Goal: Task Accomplishment & Management: Complete application form

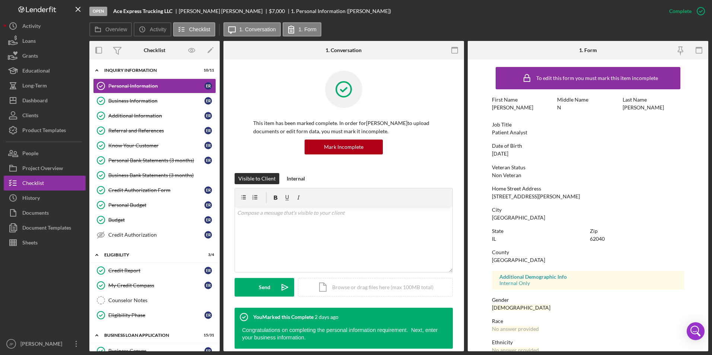
scroll to position [37, 0]
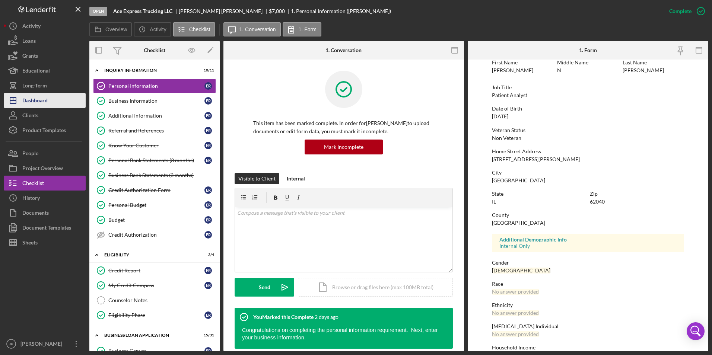
click at [38, 103] on div "Dashboard" at bounding box center [34, 101] width 25 height 17
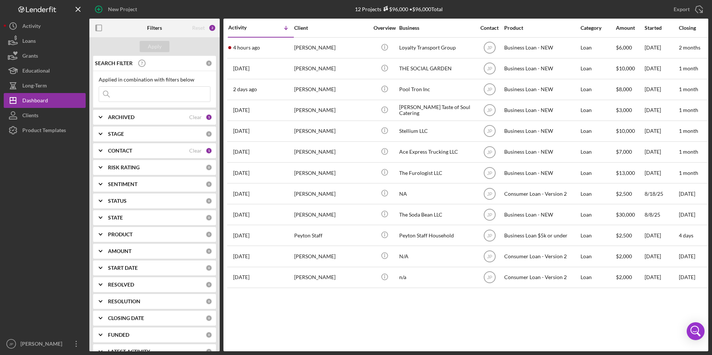
click at [4, 93] on button "Icon/Dashboard Dashboard" at bounding box center [45, 100] width 82 height 15
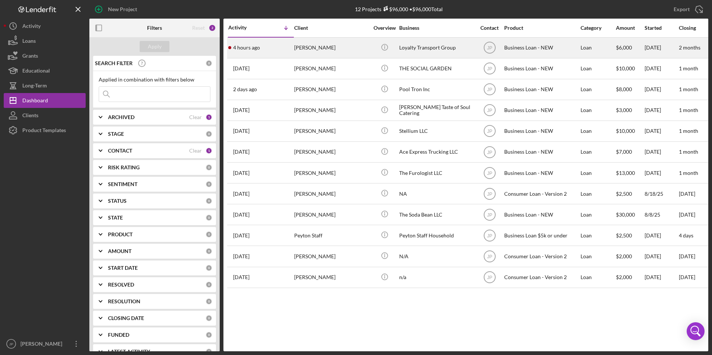
click at [269, 53] on div "4 hours ago [PERSON_NAME]" at bounding box center [260, 48] width 65 height 20
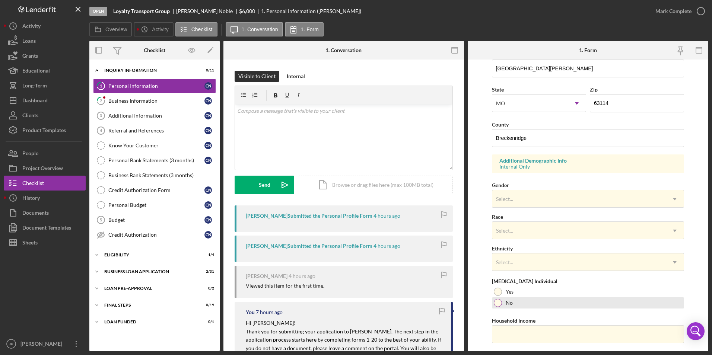
scroll to position [205, 0]
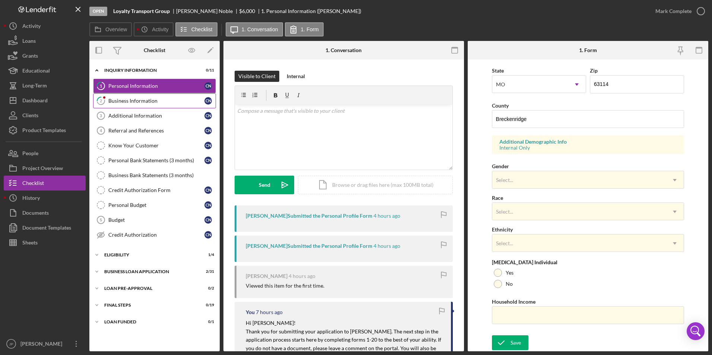
click at [165, 107] on link "2 Business Information C N" at bounding box center [154, 100] width 123 height 15
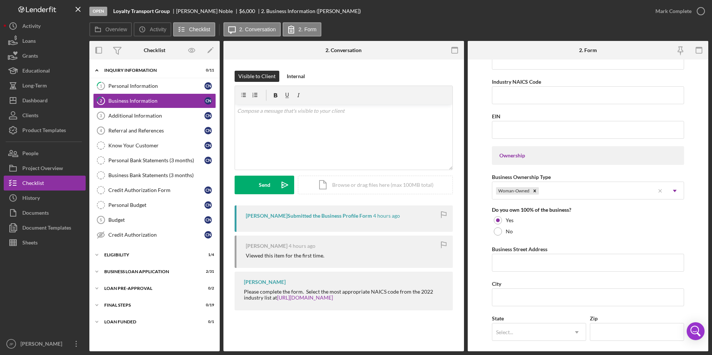
scroll to position [372, 0]
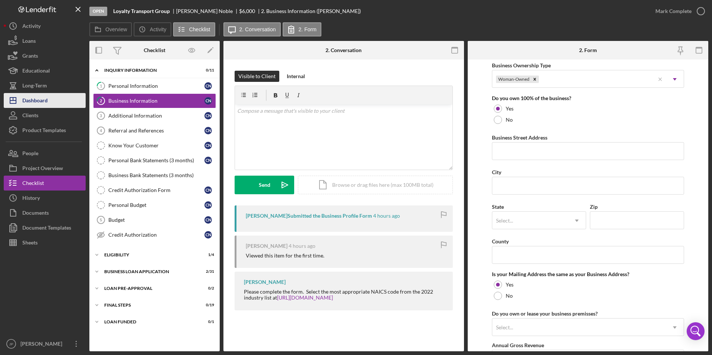
click at [43, 101] on div "Dashboard" at bounding box center [34, 101] width 25 height 17
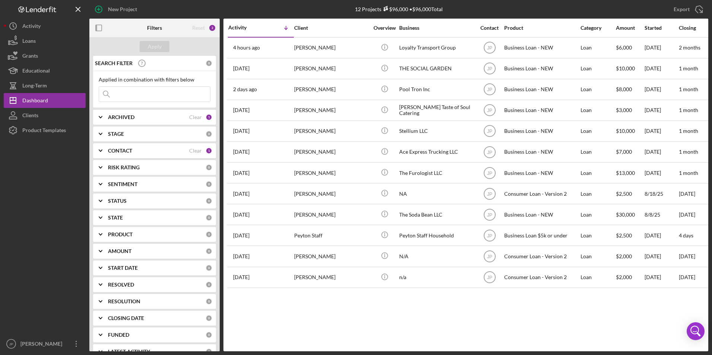
click at [232, 8] on div "New Project" at bounding box center [192, 9] width 206 height 19
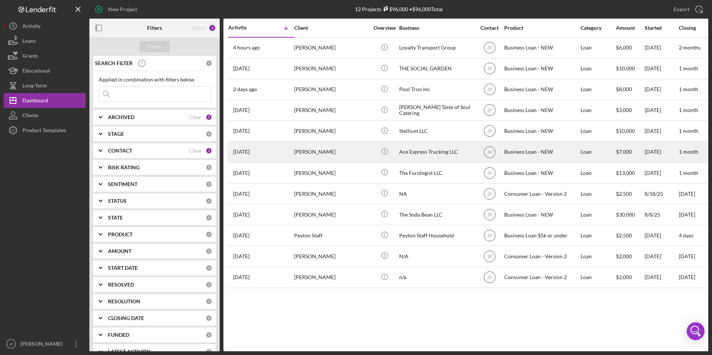
click at [310, 155] on div "[PERSON_NAME]" at bounding box center [331, 152] width 74 height 20
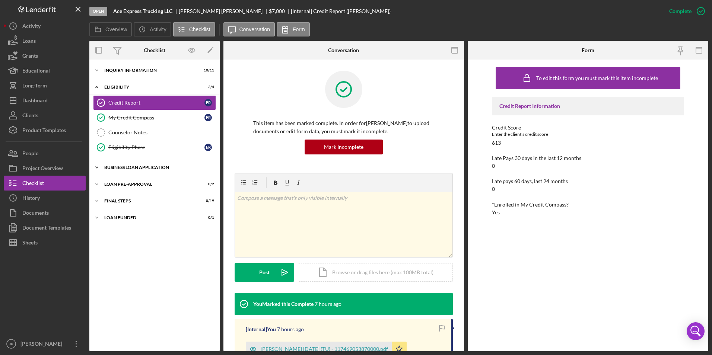
click at [95, 167] on icon "Icon/Expander" at bounding box center [96, 167] width 15 height 15
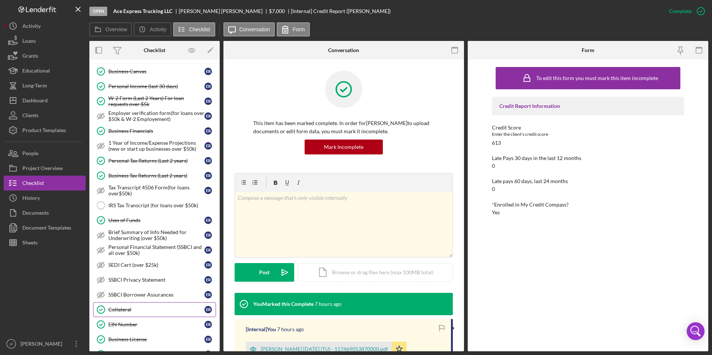
scroll to position [149, 0]
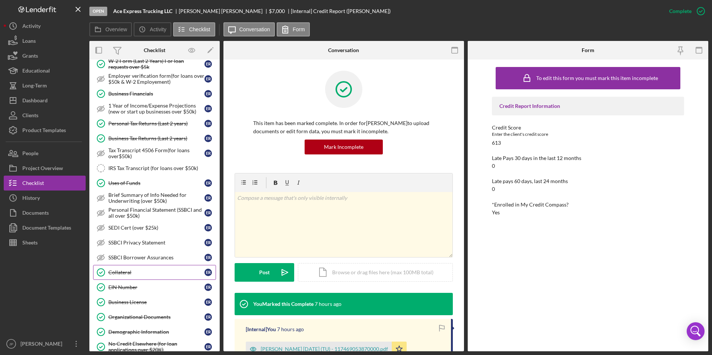
click at [123, 267] on link "Collateral Collateral E R" at bounding box center [154, 272] width 123 height 15
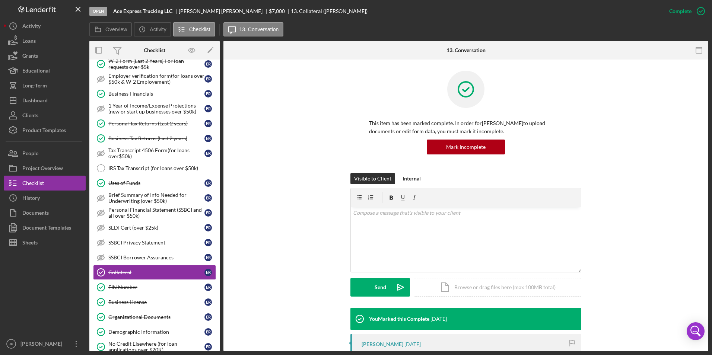
scroll to position [74, 0]
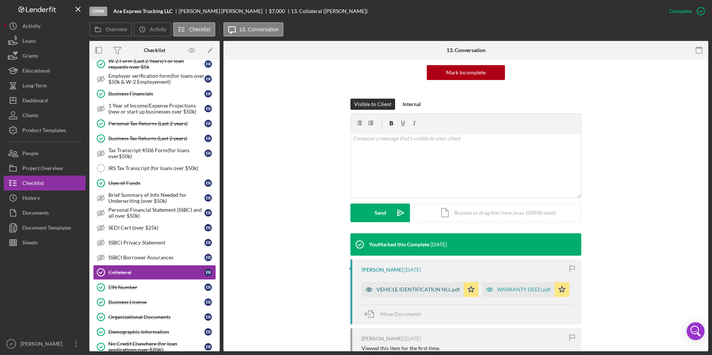
click at [446, 290] on div "VEHICLE IDENTIFICATION NO..pdf" at bounding box center [418, 290] width 83 height 6
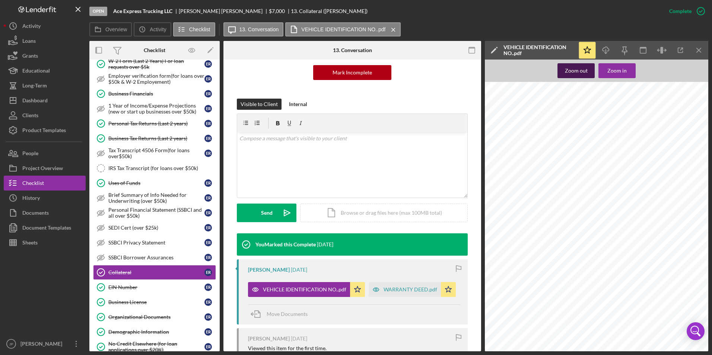
click at [569, 69] on div "Zoom out" at bounding box center [576, 70] width 23 height 15
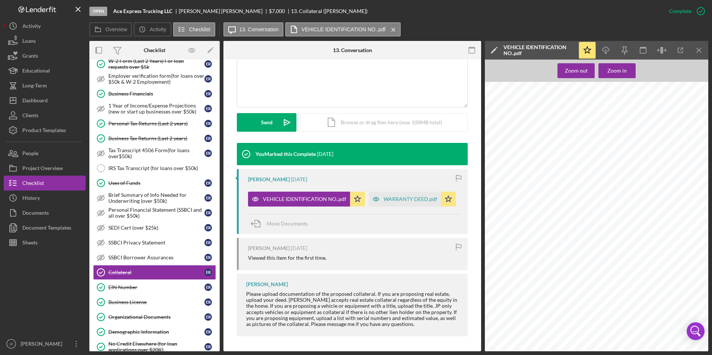
scroll to position [0, 0]
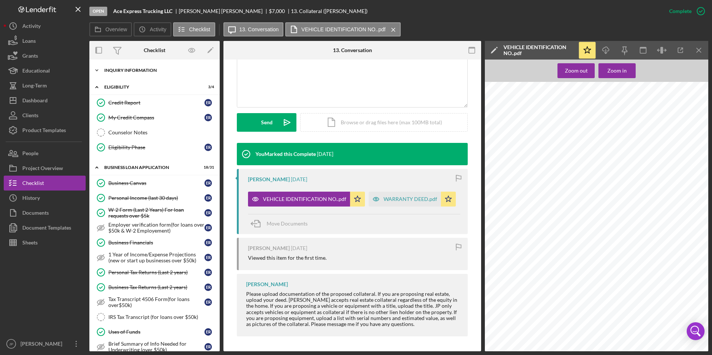
click at [113, 69] on div "INQUIRY INFORMATION" at bounding box center [157, 70] width 106 height 4
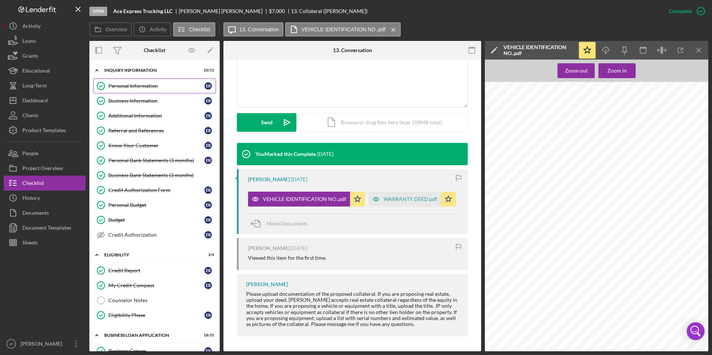
click at [125, 88] on div "Personal Information" at bounding box center [156, 86] width 96 height 6
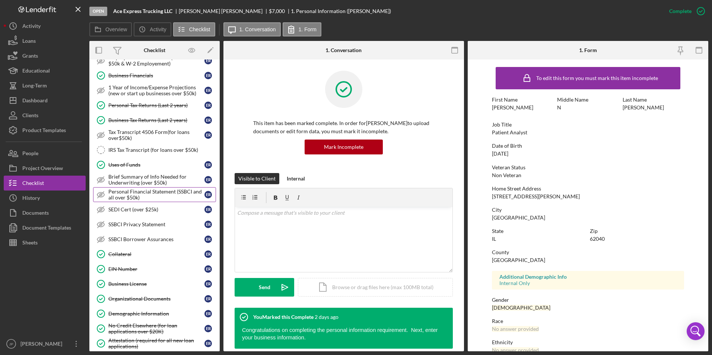
scroll to position [410, 0]
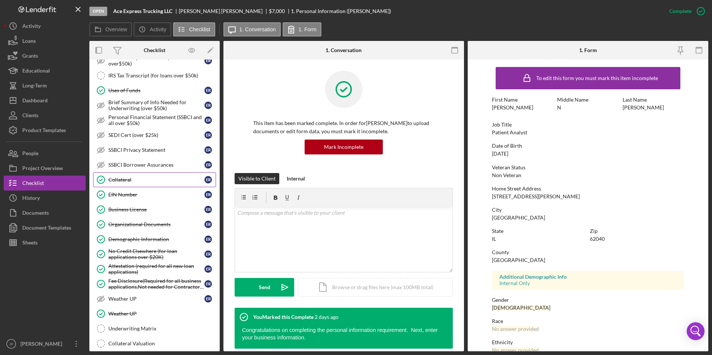
click at [126, 180] on div "Collateral" at bounding box center [156, 180] width 96 height 6
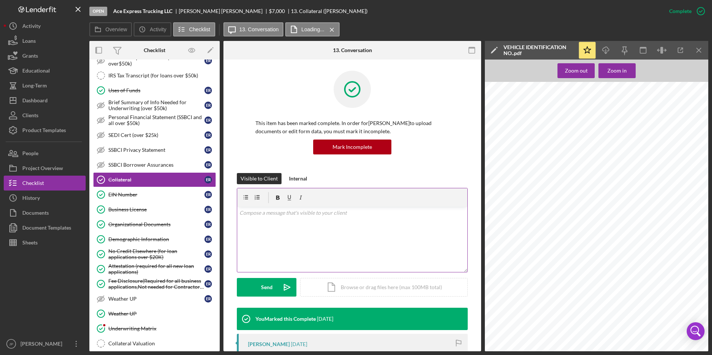
click at [306, 233] on div "v Color teal Color pink Remove color Add row above Add row below Add column bef…" at bounding box center [352, 239] width 230 height 65
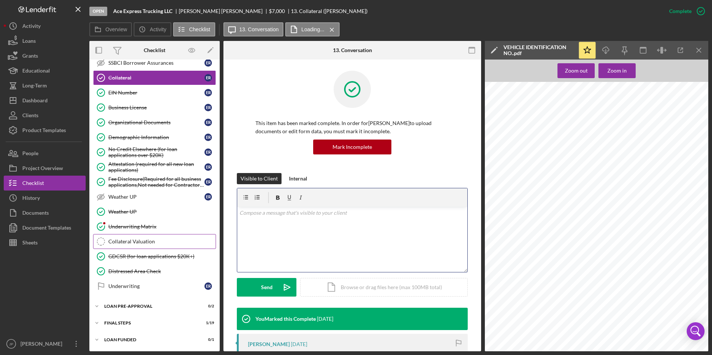
click at [134, 239] on div "Collateral Valuation" at bounding box center [161, 242] width 107 height 6
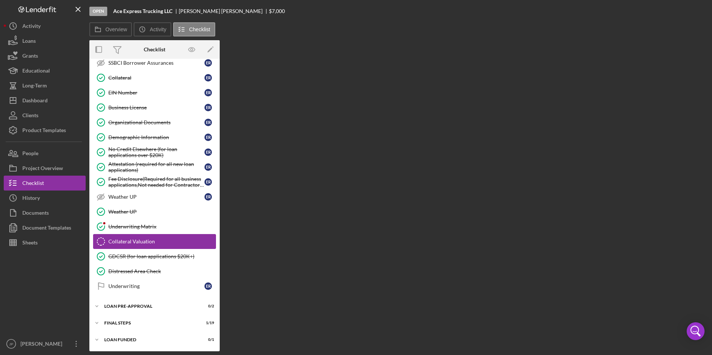
scroll to position [512, 0]
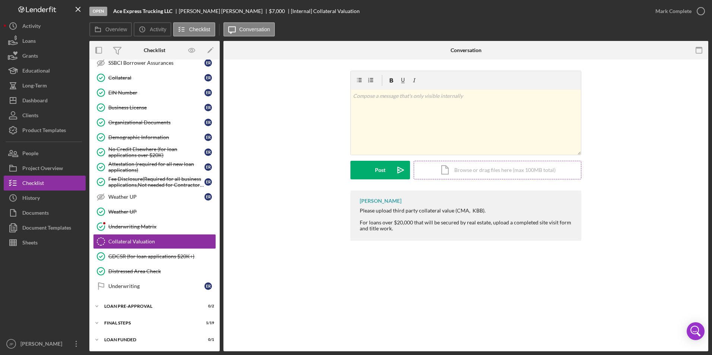
click at [442, 170] on div "Icon/Document Browse or drag files here (max 100MB total) Tap to choose files o…" at bounding box center [498, 170] width 168 height 19
click at [429, 130] on div "v Color teal Color pink Remove color Add row above Add row below Add column bef…" at bounding box center [466, 122] width 230 height 65
click at [474, 174] on div "Icon/Document Browse or drag files here (max 100MB total) Tap to choose files o…" at bounding box center [498, 169] width 168 height 19
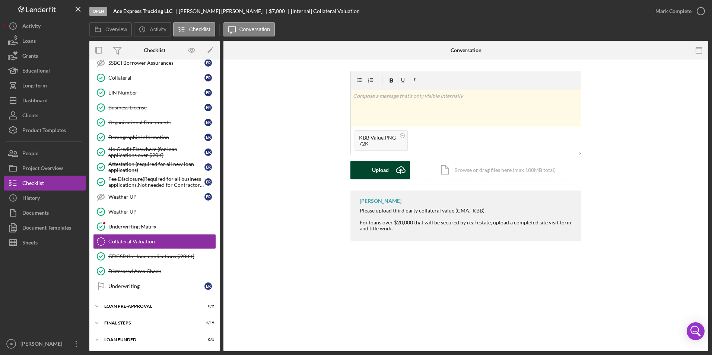
click at [384, 176] on div "Upload" at bounding box center [380, 170] width 17 height 19
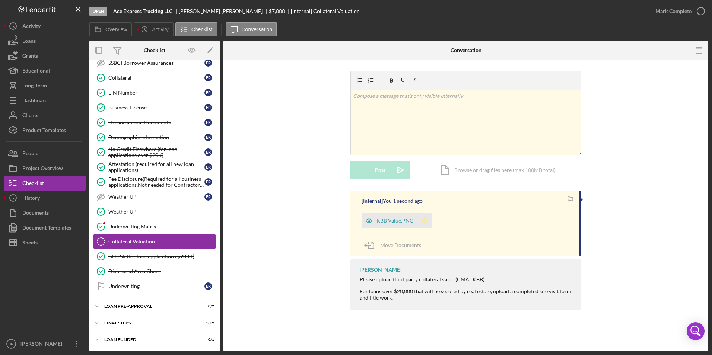
click at [425, 222] on icon "Icon/Star" at bounding box center [424, 220] width 15 height 15
click at [677, 11] on div "Mark Complete" at bounding box center [673, 11] width 36 height 15
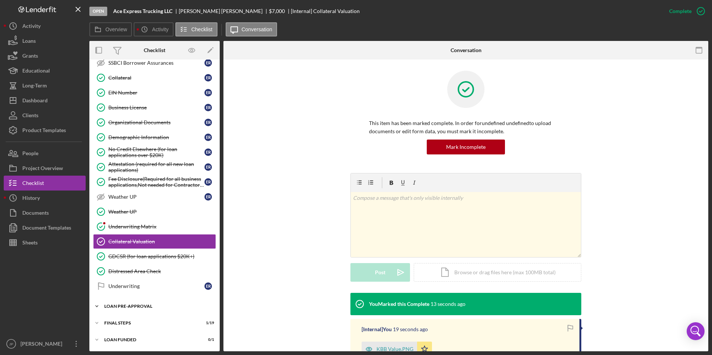
click at [96, 307] on icon "Icon/Expander" at bounding box center [96, 306] width 15 height 15
click at [119, 325] on div "Loan Approval" at bounding box center [161, 322] width 107 height 6
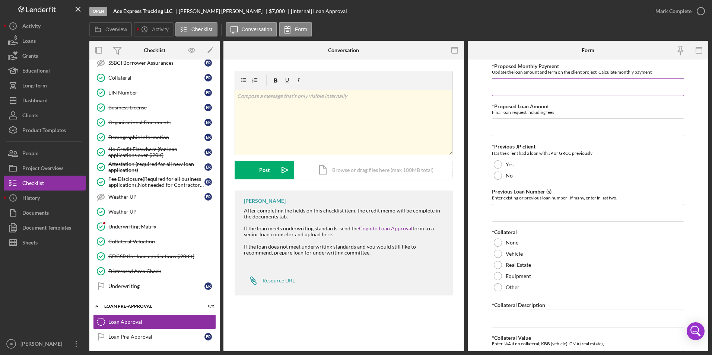
click at [559, 91] on input "*Proposed Monthly Payment" at bounding box center [588, 87] width 193 height 18
type input "$153"
type input "$7,000"
click at [502, 252] on div "Vehicle" at bounding box center [588, 253] width 193 height 11
click at [500, 177] on div at bounding box center [498, 176] width 8 height 8
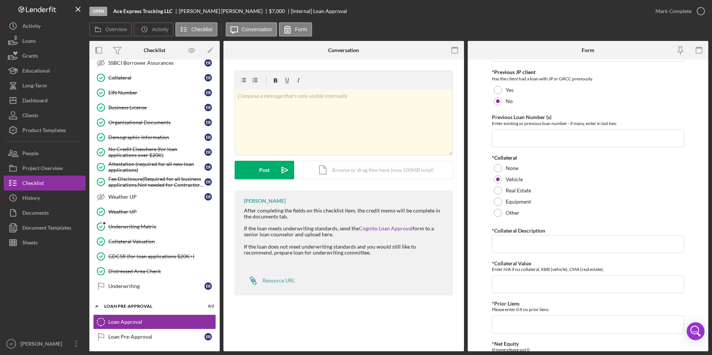
scroll to position [112, 0]
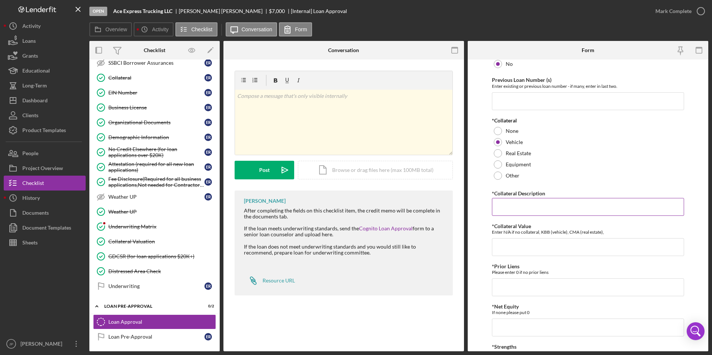
click at [544, 205] on input "*Collateral Description" at bounding box center [588, 207] width 193 height 18
type input "2014 Buick Verano"
click at [545, 246] on input "*Collateral Value" at bounding box center [588, 247] width 193 height 18
type input "7635"
type input "0"
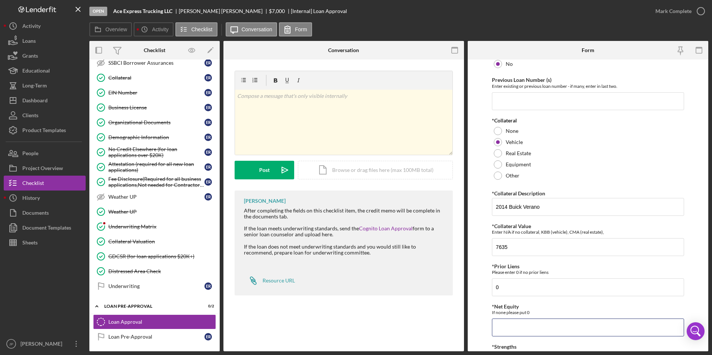
type input "1"
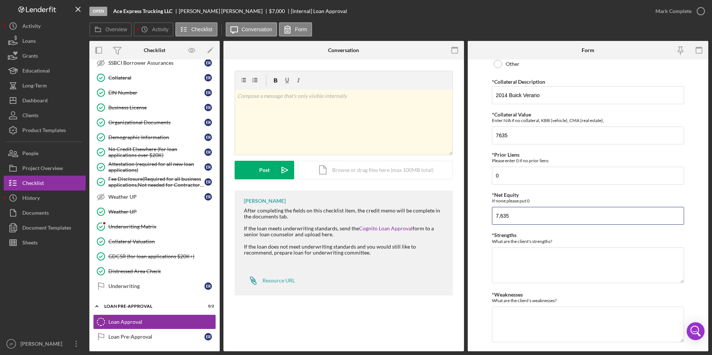
scroll to position [261, 0]
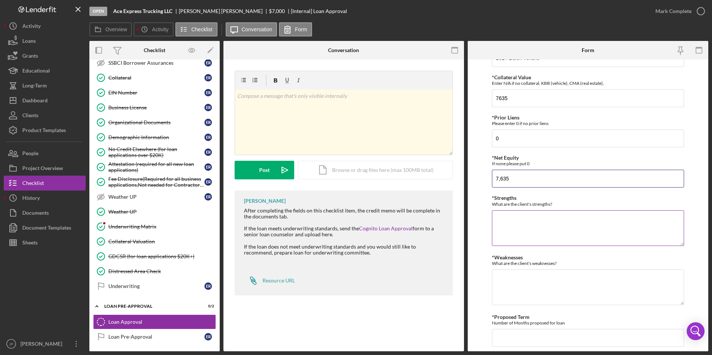
type input "7,635"
click at [532, 225] on textarea "*Strengths" at bounding box center [588, 228] width 193 height 36
type textarea "No collections, no NSF's"
click at [368, 229] on link "Cognito Loan Approval" at bounding box center [386, 228] width 54 height 6
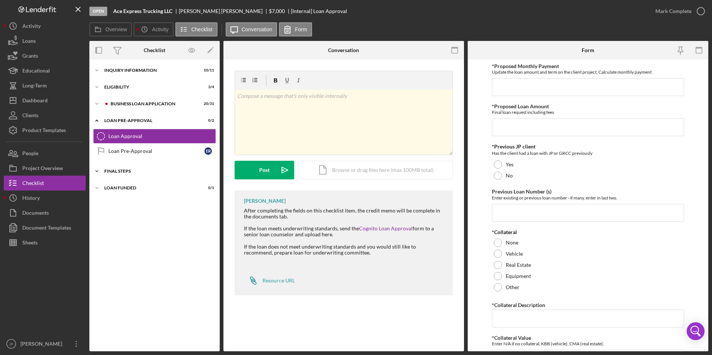
click at [97, 168] on icon "Icon/Expander" at bounding box center [96, 171] width 15 height 15
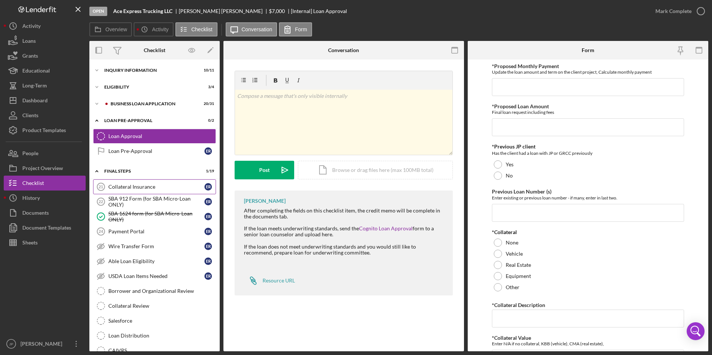
click at [104, 187] on icon "Collateral Insurance 21" at bounding box center [101, 187] width 19 height 19
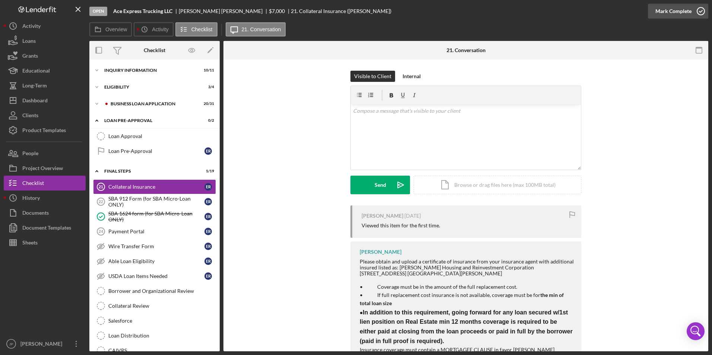
click at [680, 10] on div "Mark Complete" at bounding box center [673, 11] width 36 height 15
